Goal: Subscribe to service/newsletter

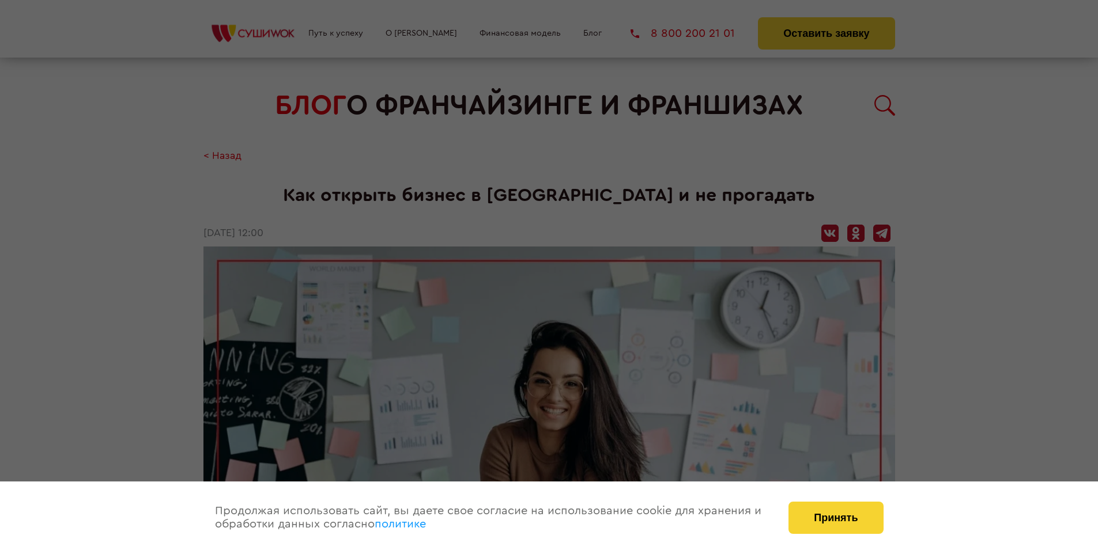
scroll to position [1098, 0]
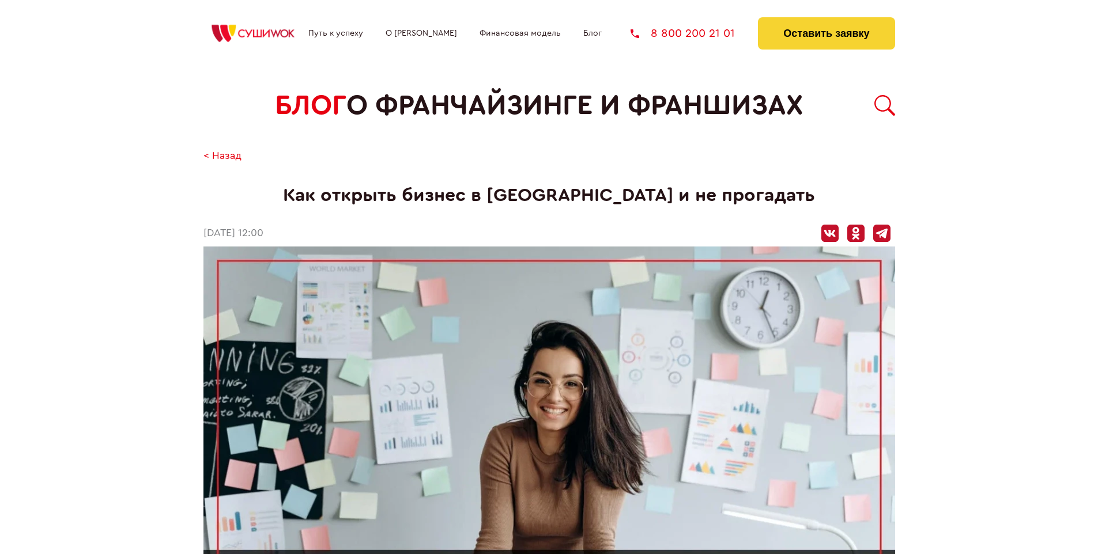
scroll to position [1098, 0]
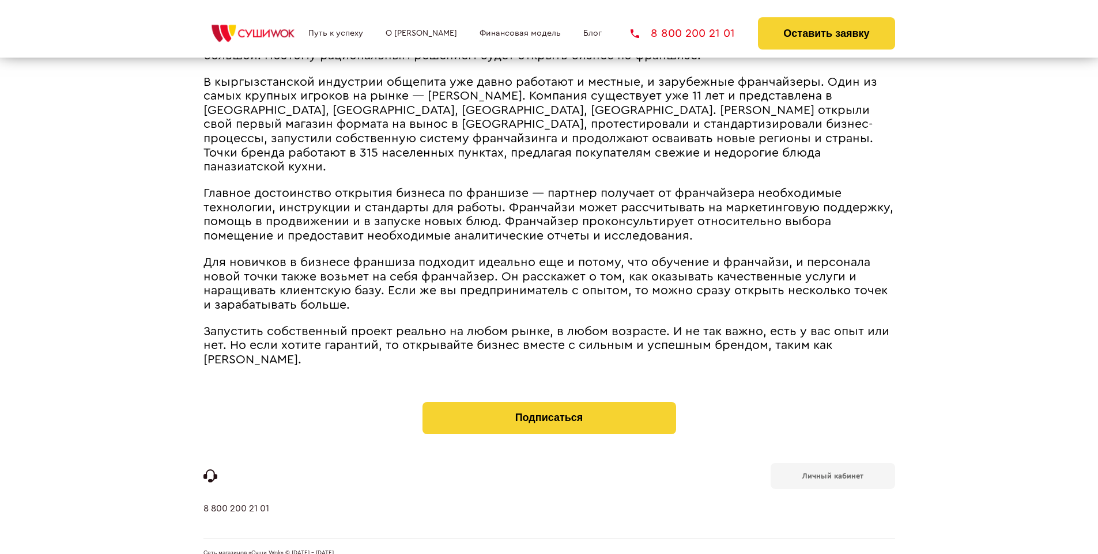
click at [832, 473] on b "Личный кабинет" at bounding box center [832, 476] width 61 height 7
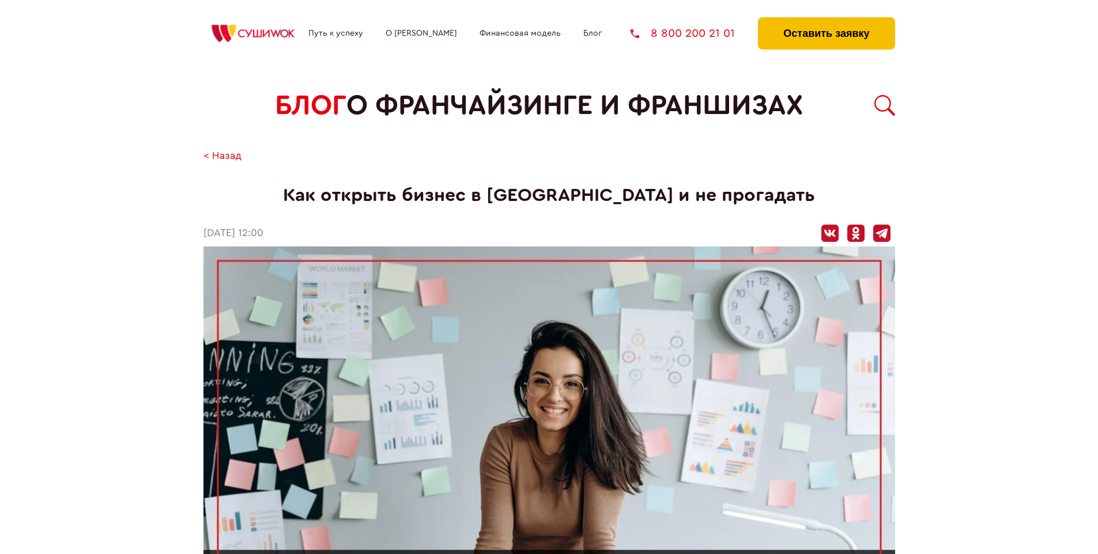
click at [826, 20] on button "Оставить заявку" at bounding box center [826, 33] width 137 height 32
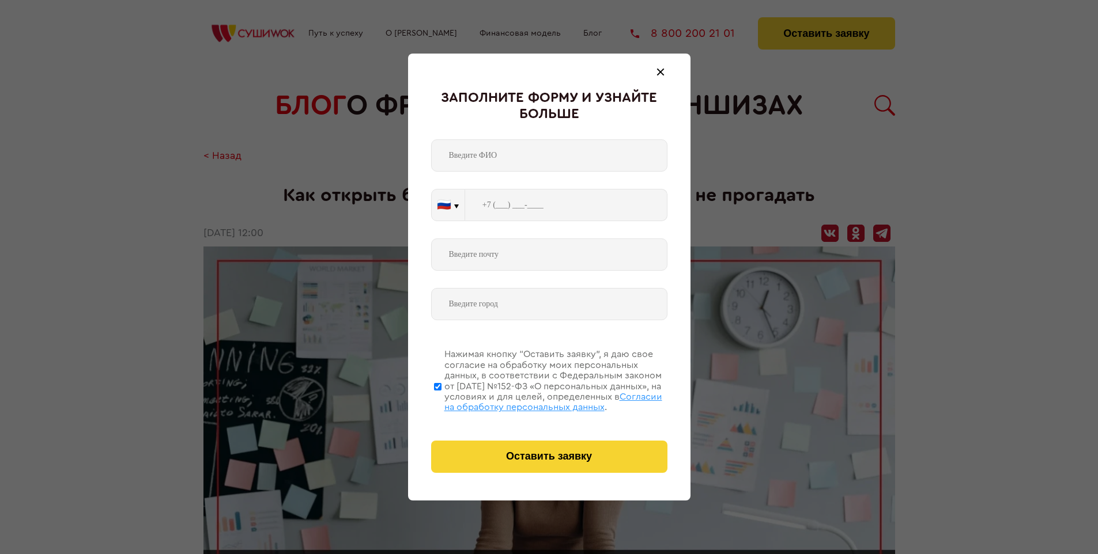
click at [534, 401] on span "Согласии на обработку персональных данных" at bounding box center [553, 402] width 218 height 20
click at [441, 401] on input "Нажимая кнопку “Оставить заявку”, я даю свое согласие на обработку моих персона…" at bounding box center [437, 387] width 7 height 92
checkbox input "false"
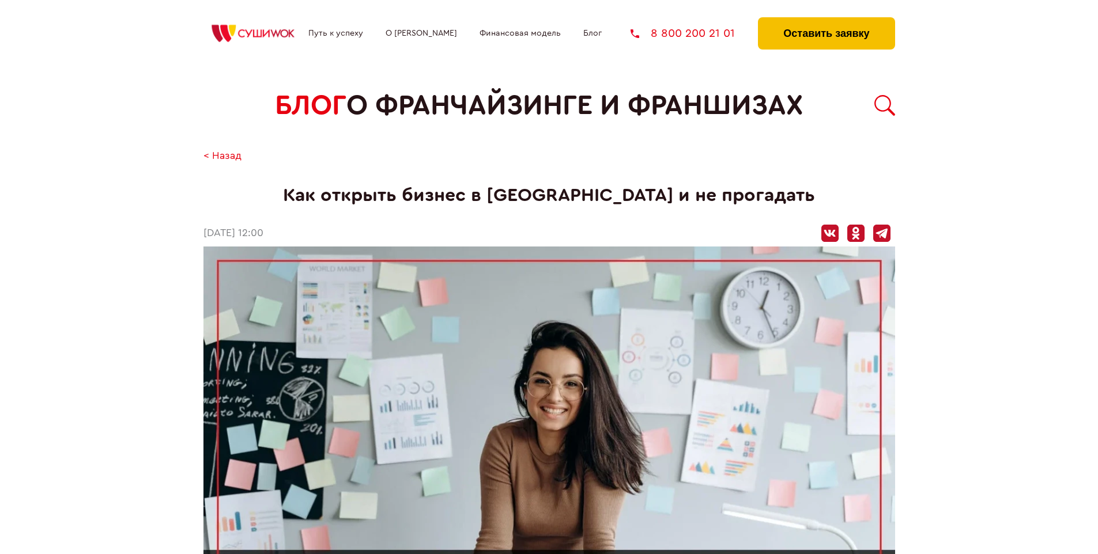
click at [826, 20] on button "Оставить заявку" at bounding box center [826, 33] width 137 height 32
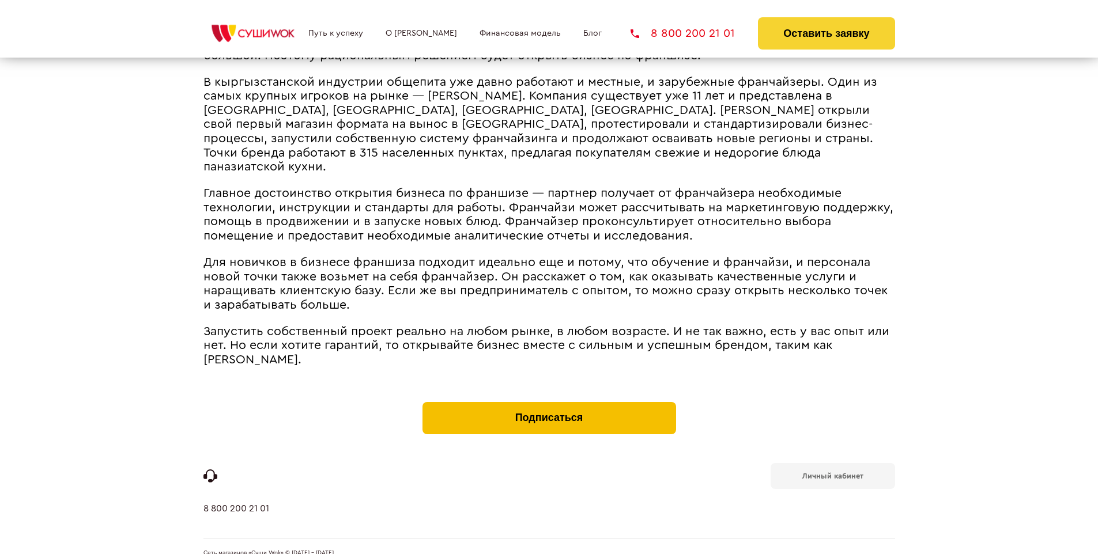
click at [549, 402] on button "Подписаться" at bounding box center [549, 418] width 254 height 32
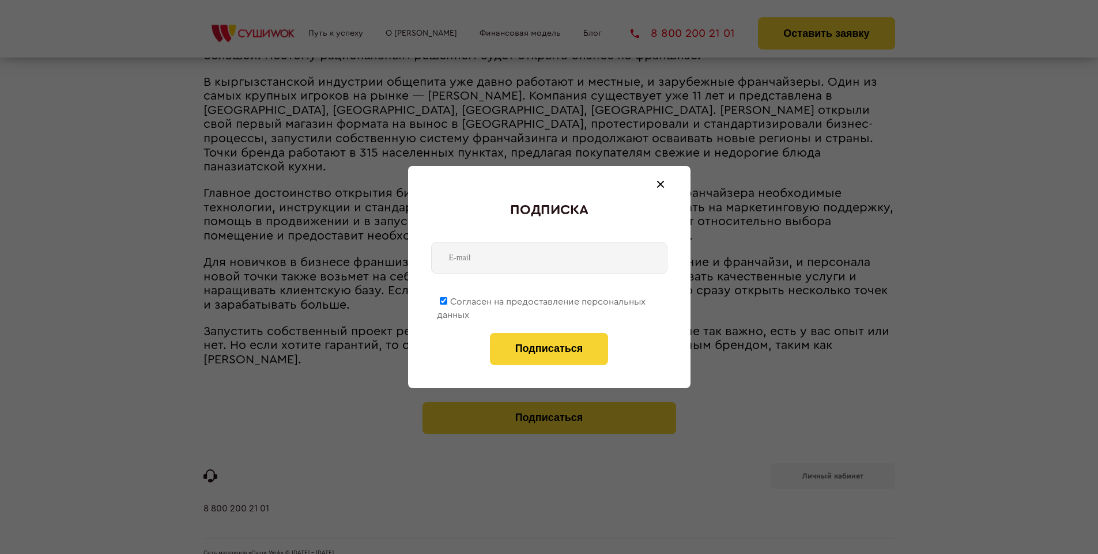
click at [542, 300] on span "Согласен на предоставление персональных данных" at bounding box center [541, 308] width 209 height 22
click at [447, 300] on input "Согласен на предоставление персональных данных" at bounding box center [443, 300] width 7 height 7
checkbox input "false"
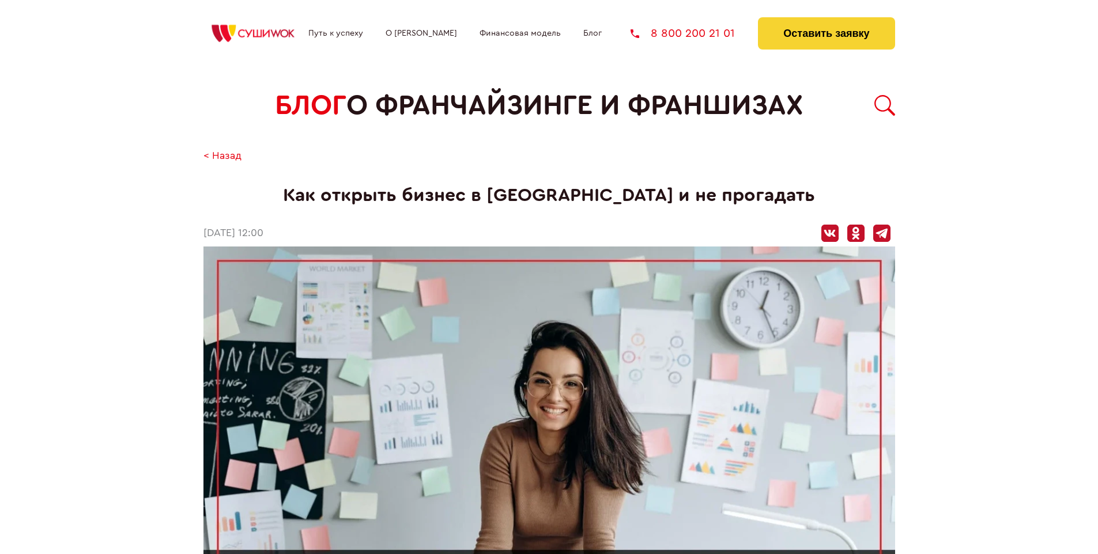
scroll to position [1098, 0]
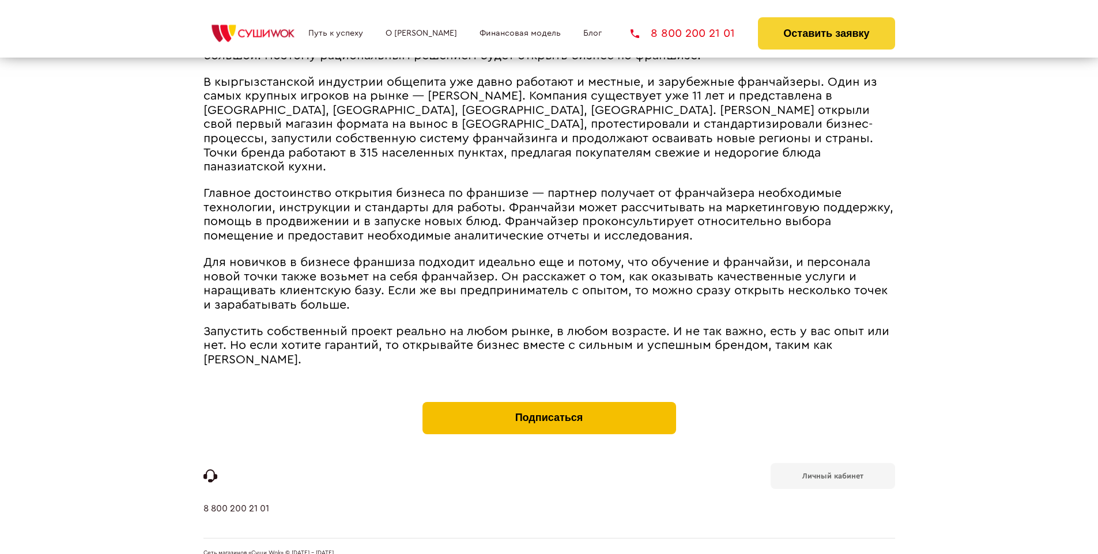
click at [549, 402] on button "Подписаться" at bounding box center [549, 418] width 254 height 32
